Goal: Register for event/course

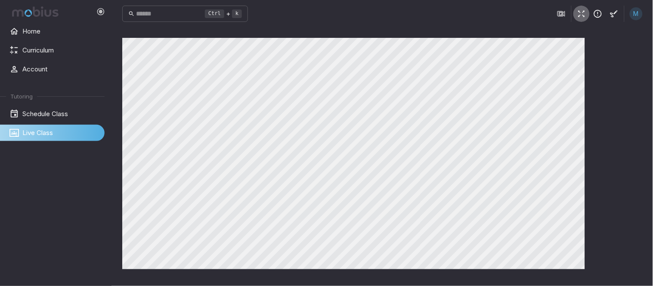
click at [580, 12] on icon "button" at bounding box center [581, 13] width 9 height 9
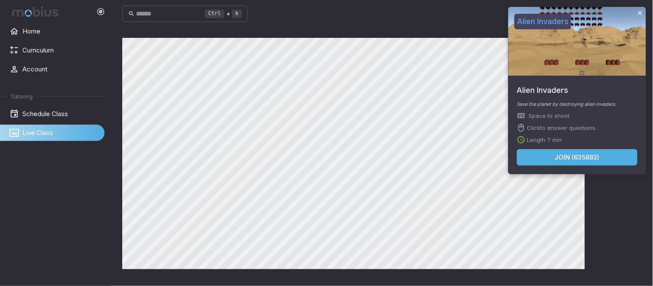
click at [556, 146] on div "Save the planet by destroying alien invaders. Space to shoot. Click to answer q…" at bounding box center [578, 125] width 138 height 49
drag, startPoint x: 559, startPoint y: 154, endPoint x: 554, endPoint y: 148, distance: 7.4
click at [558, 154] on button "Join ( 635882 )" at bounding box center [577, 157] width 121 height 16
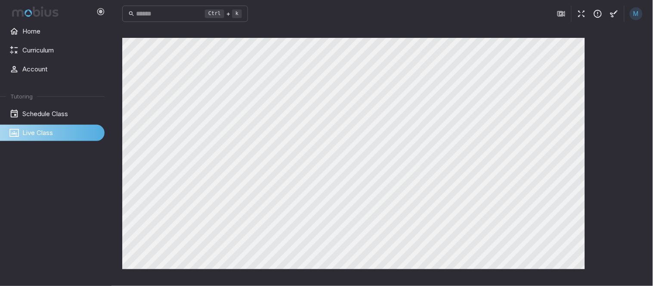
click at [581, 14] on icon "button" at bounding box center [581, 13] width 9 height 9
click at [582, 16] on icon "button" at bounding box center [581, 13] width 9 height 9
click at [580, 18] on icon "button" at bounding box center [581, 13] width 9 height 9
click at [578, 14] on icon "button" at bounding box center [581, 13] width 9 height 9
click at [581, 13] on icon "button" at bounding box center [581, 13] width 9 height 9
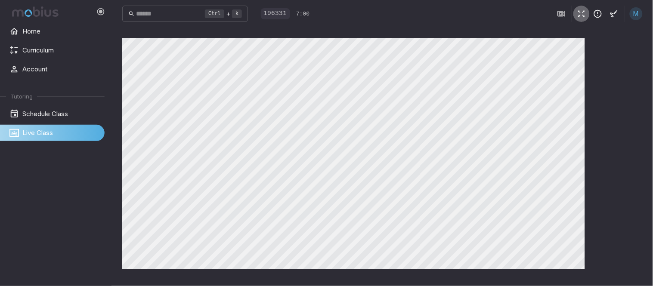
click at [579, 18] on icon "button" at bounding box center [581, 13] width 9 height 9
click at [578, 11] on icon "button" at bounding box center [581, 13] width 9 height 9
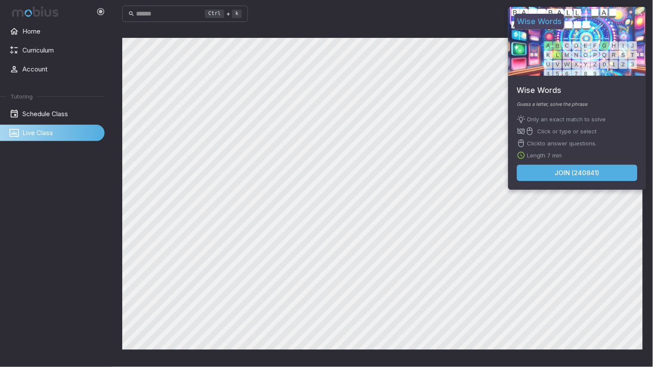
drag, startPoint x: 534, startPoint y: 181, endPoint x: 544, endPoint y: 181, distance: 9.9
click at [534, 181] on div "Join ( 240841 )" at bounding box center [578, 177] width 138 height 25
click at [548, 179] on button "Join ( 240841 )" at bounding box center [577, 173] width 121 height 16
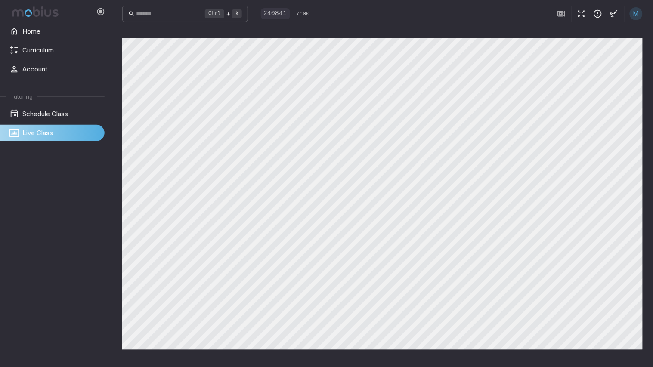
click at [419, 106] on div "Ctrl + k ​ 240841 7:00 M Canvas actions 100 % Exit zen mode" at bounding box center [382, 183] width 541 height 367
click at [584, 18] on icon "button" at bounding box center [581, 13] width 9 height 9
click at [648, 3] on div "Ctrl + k ​ M Canvas actions 100 % Exit zen mode" at bounding box center [382, 183] width 541 height 367
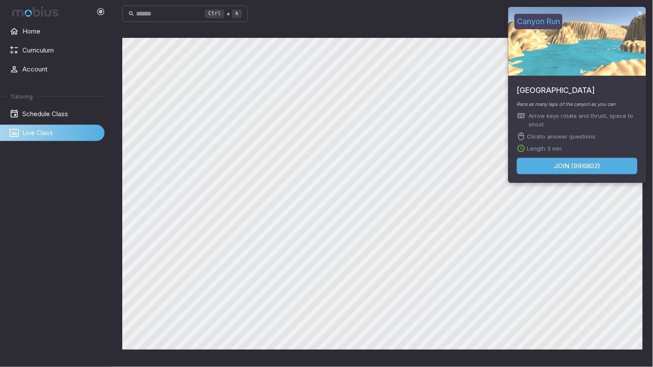
click at [566, 164] on body "Home Curriculum Account Tutoring Schedule Class Live Class Ctrl + k ​ M Canvas …" at bounding box center [326, 183] width 653 height 367
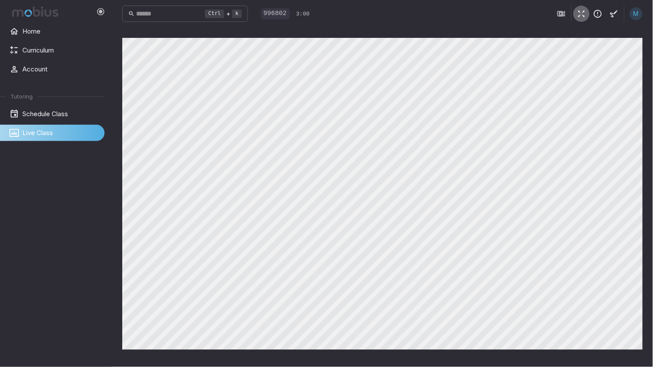
click at [579, 9] on icon "button" at bounding box center [581, 13] width 9 height 9
